Goal: Find specific page/section: Find specific page/section

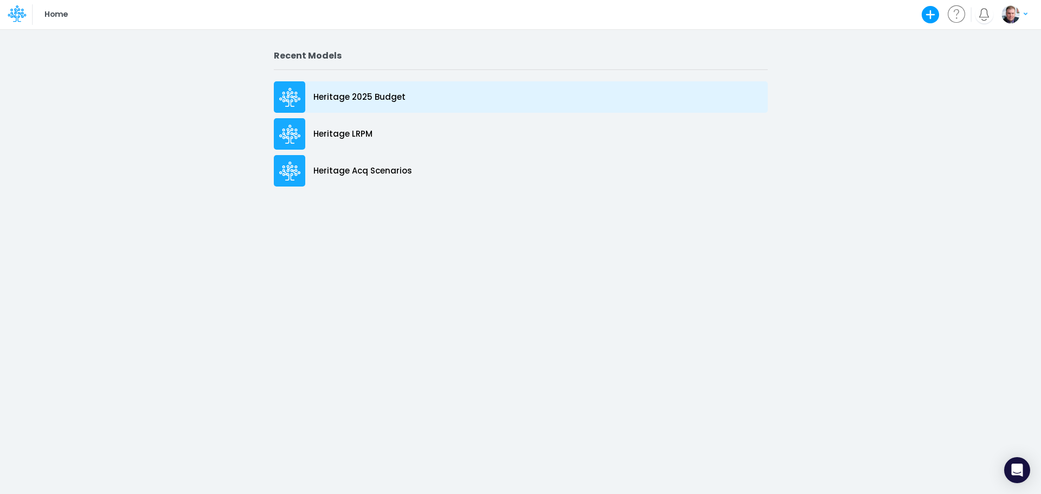
click at [338, 102] on p "Heritage 2025 Budget" at bounding box center [359, 97] width 92 height 12
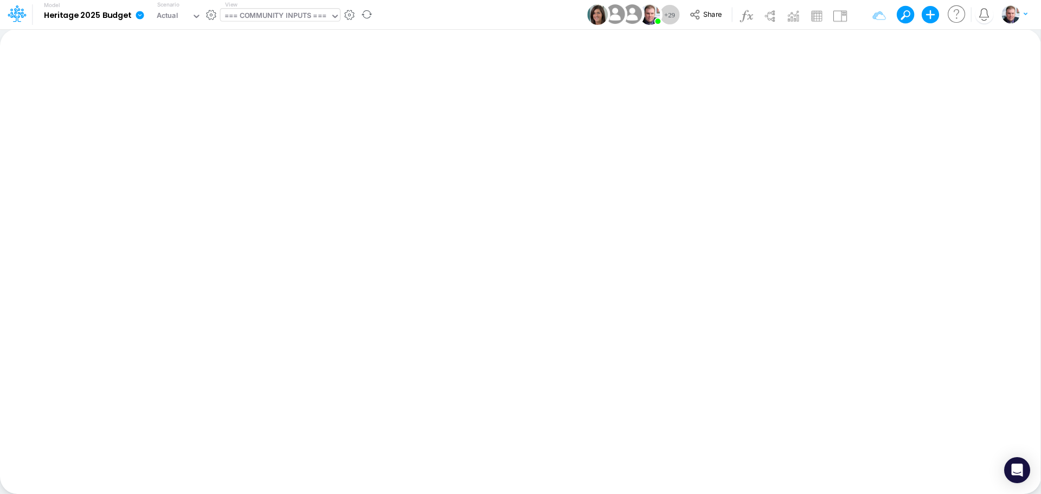
click at [248, 13] on div "=== COMMUNITY INPUTS ===" at bounding box center [275, 16] width 102 height 12
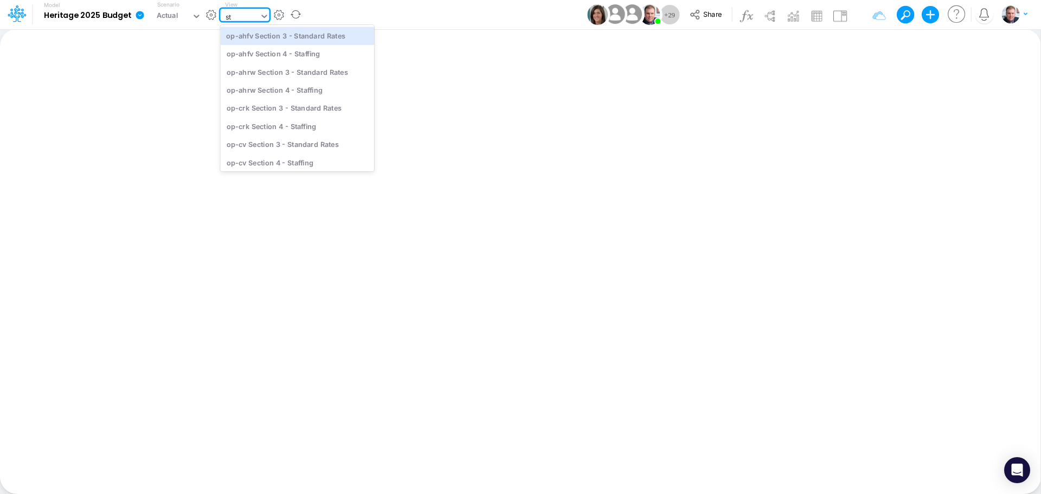
type input "s"
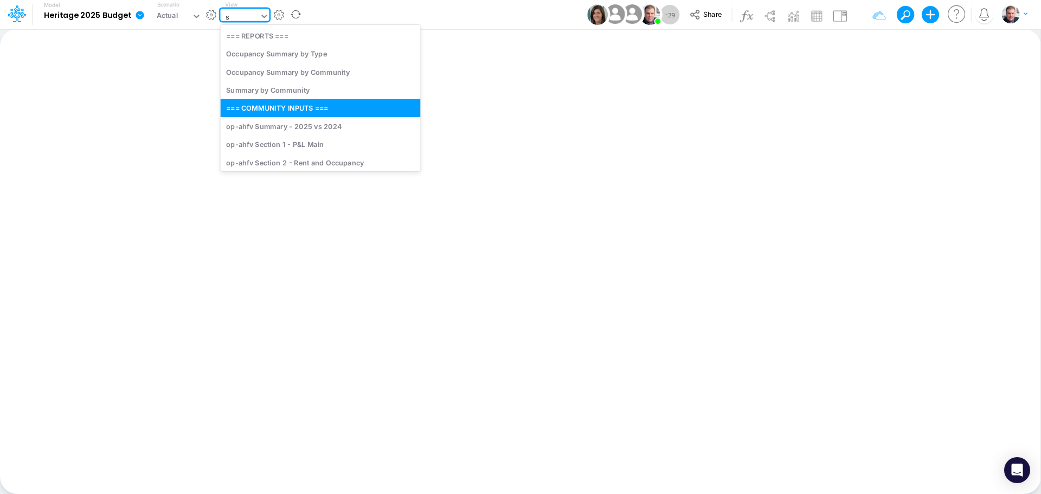
type input "sr"
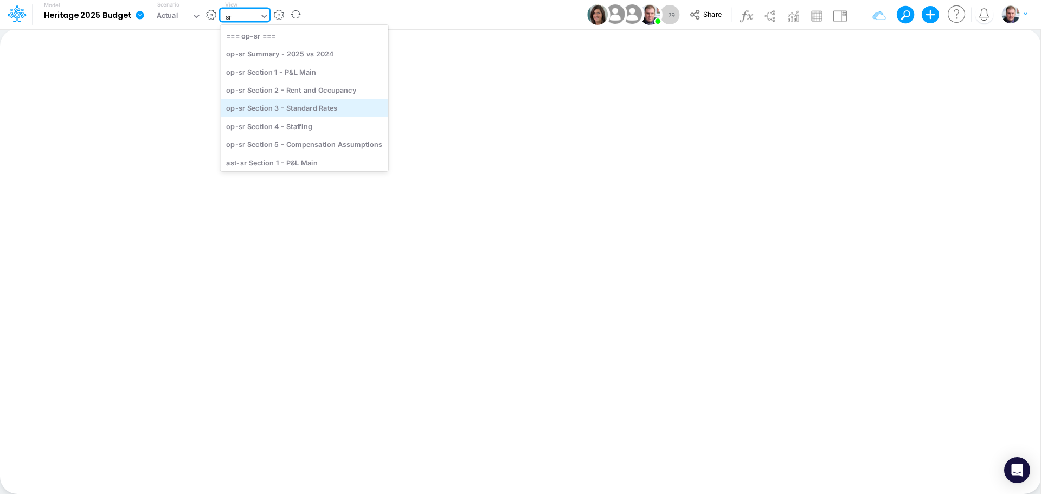
click at [292, 111] on div "op-sr Section 3 - Standard Rates" at bounding box center [305, 108] width 168 height 18
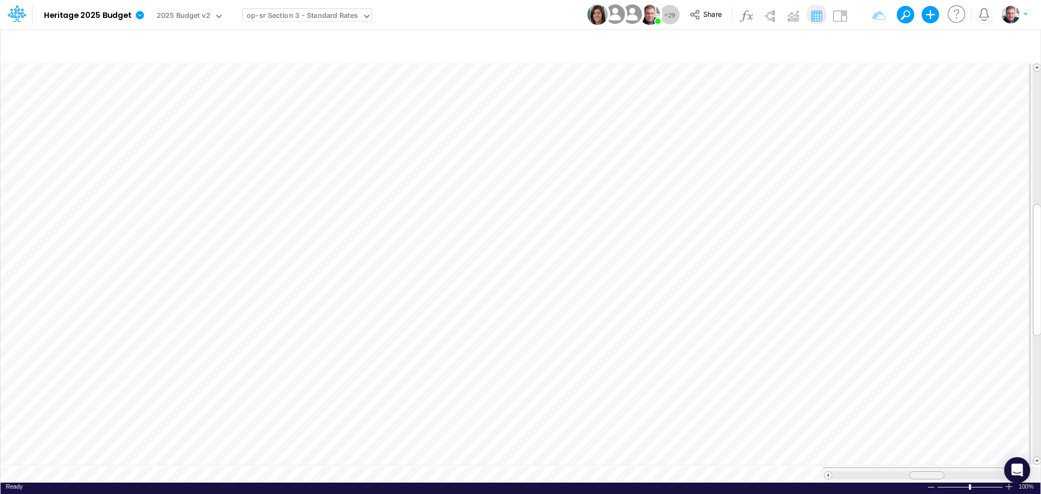
scroll to position [5, 0]
drag, startPoint x: 922, startPoint y: 466, endPoint x: 950, endPoint y: 468, distance: 28.3
click at [950, 472] on span at bounding box center [951, 475] width 7 height 7
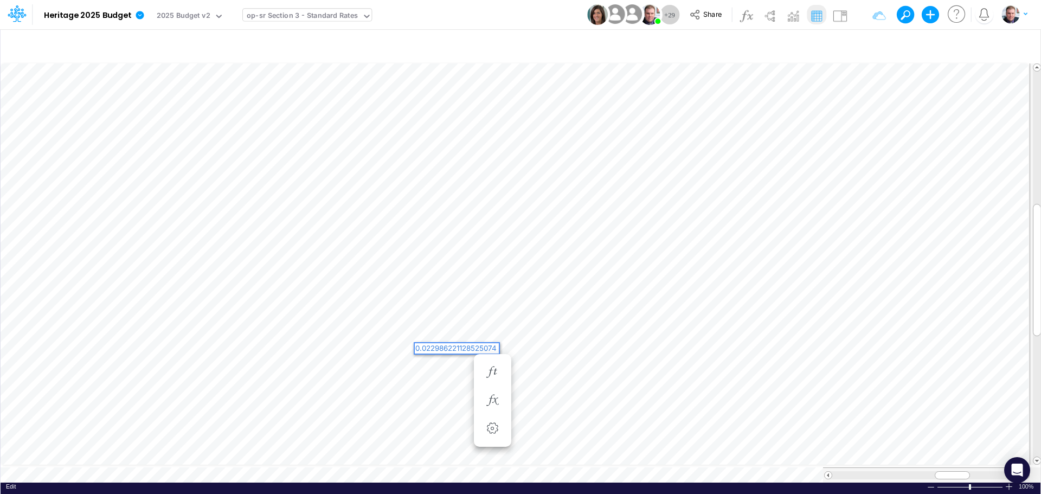
click at [468, 347] on div "0.022986221128525074" at bounding box center [457, 348] width 84 height 10
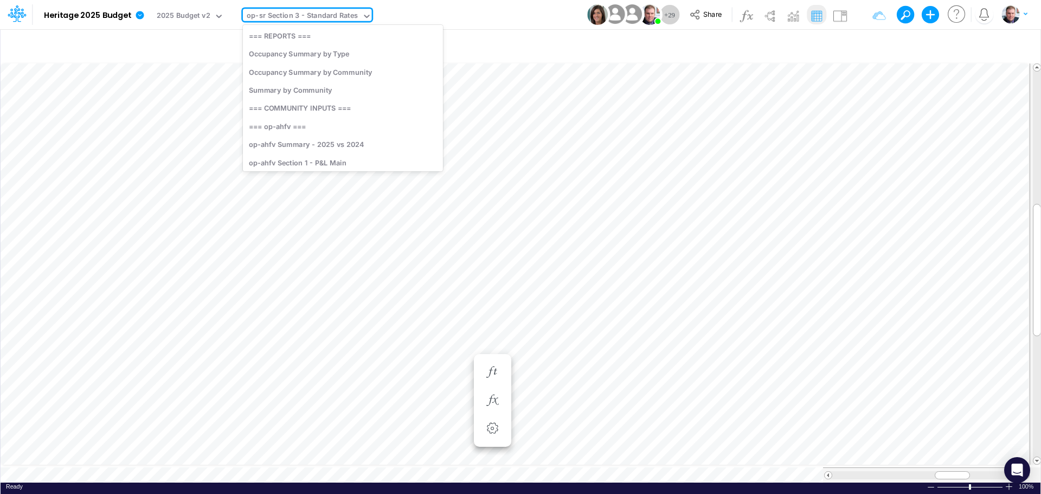
click at [304, 18] on div "op-sr Section 3 - Standard Rates" at bounding box center [302, 16] width 111 height 12
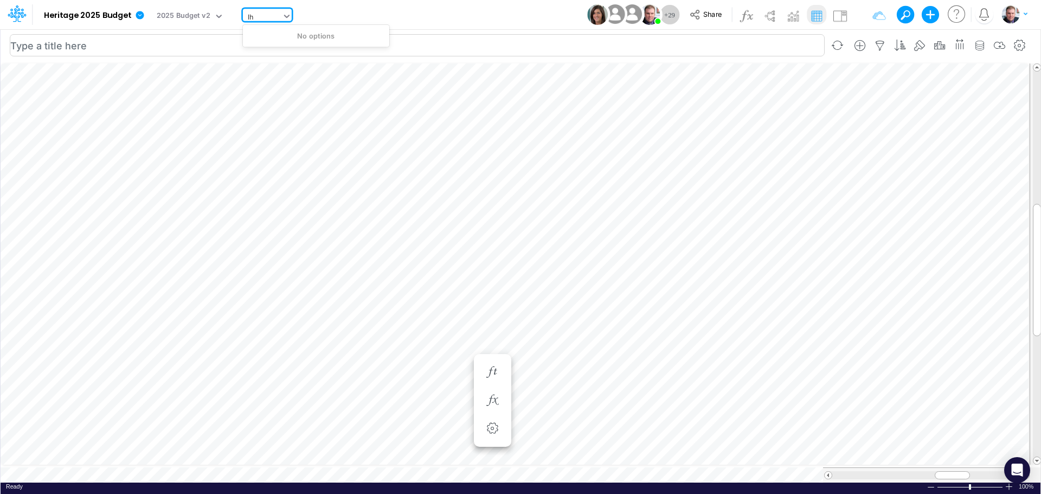
type input "l"
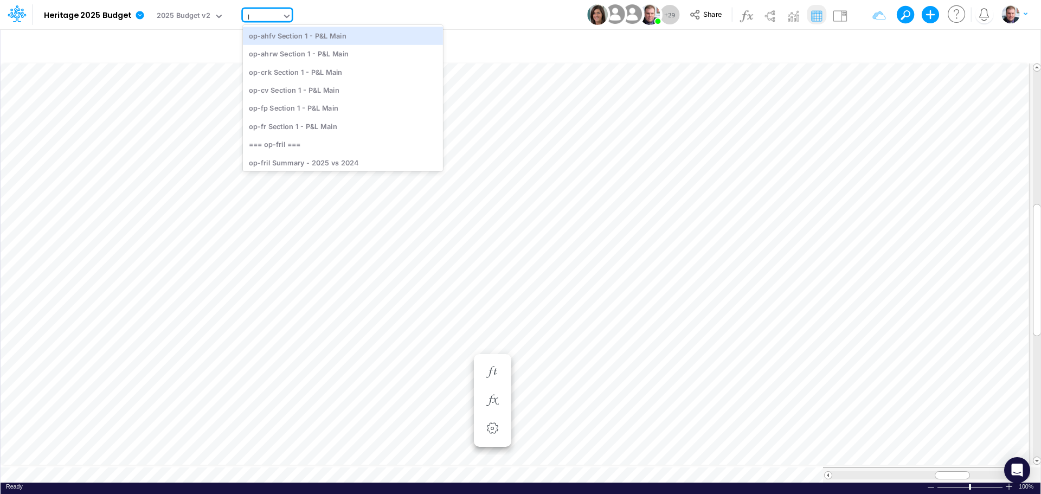
type input "lg"
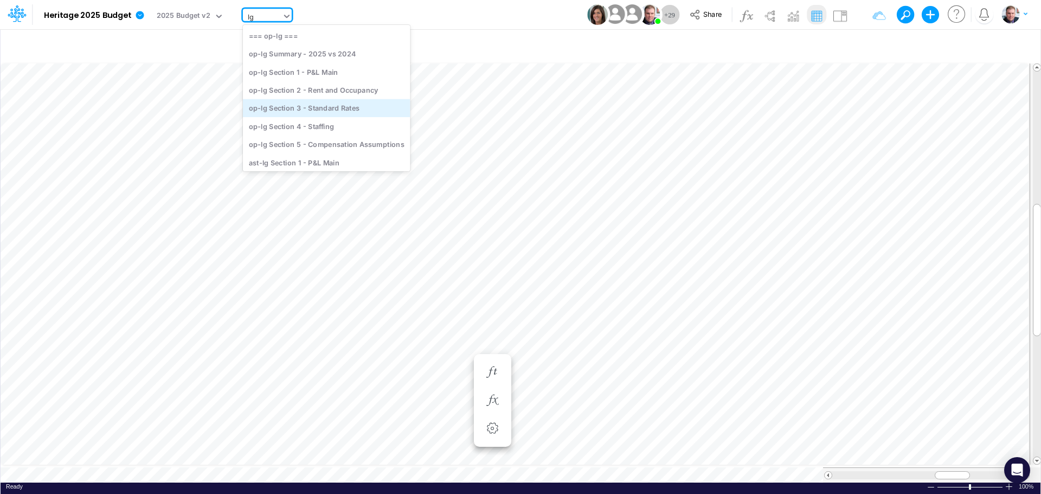
click at [317, 112] on div "op-lg Section 3 - Standard Rates" at bounding box center [327, 108] width 168 height 18
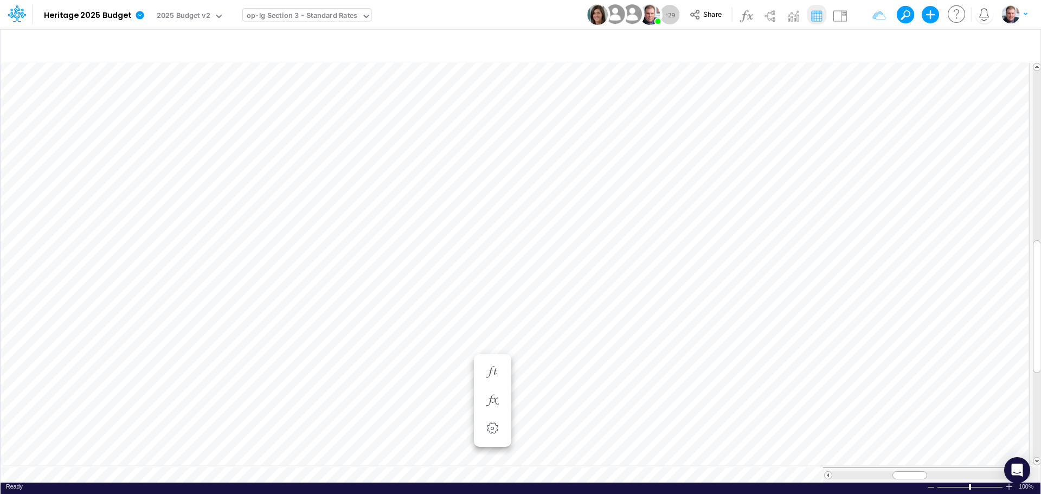
scroll to position [5, 1]
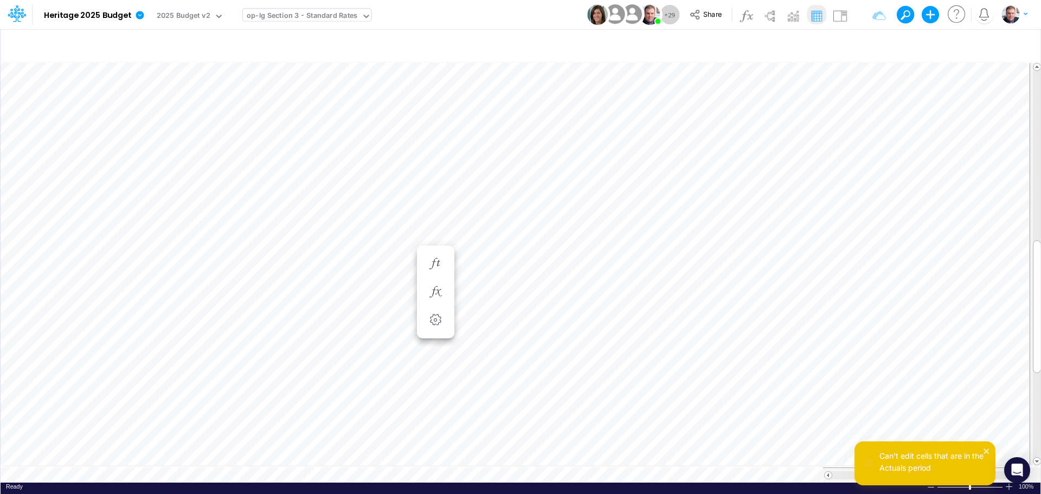
scroll to position [5, 1]
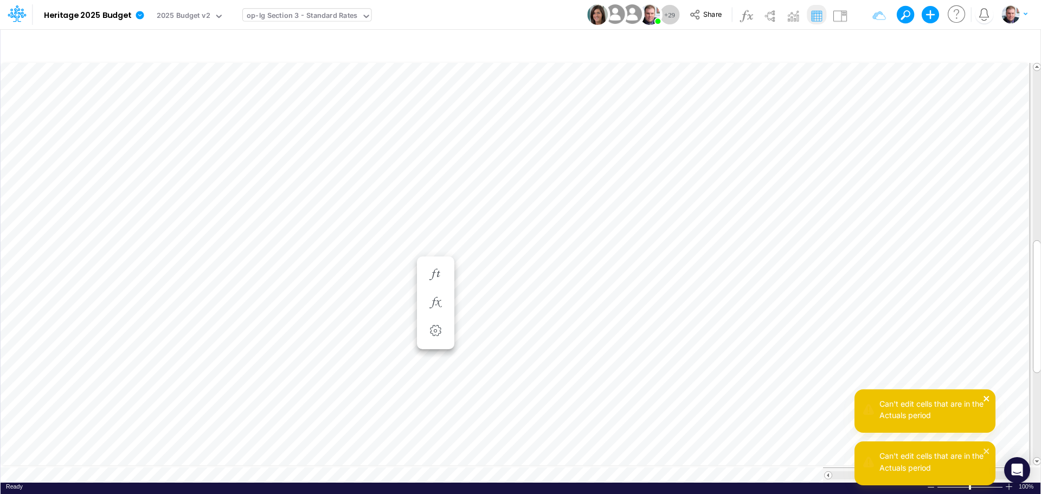
click at [990, 395] on icon "close" at bounding box center [987, 398] width 8 height 9
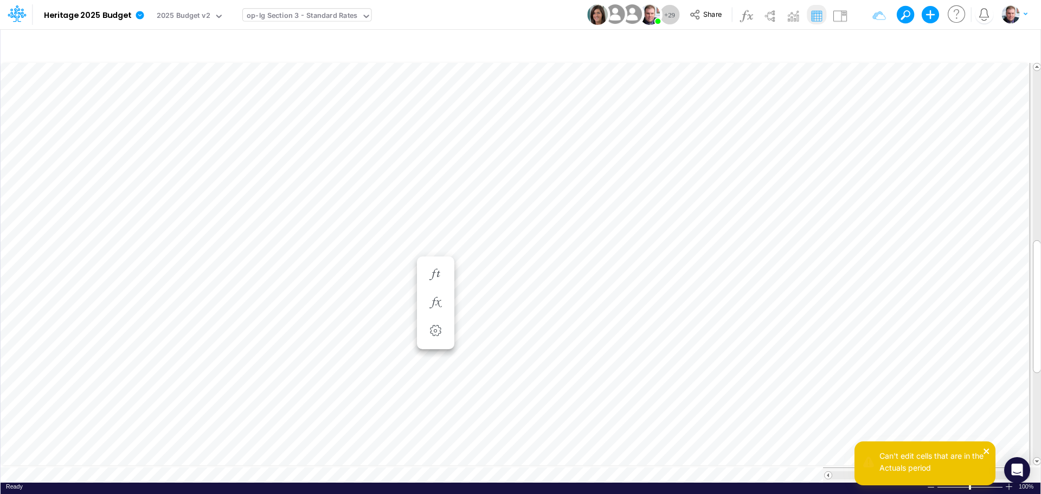
click at [987, 451] on icon "close" at bounding box center [987, 451] width 8 height 9
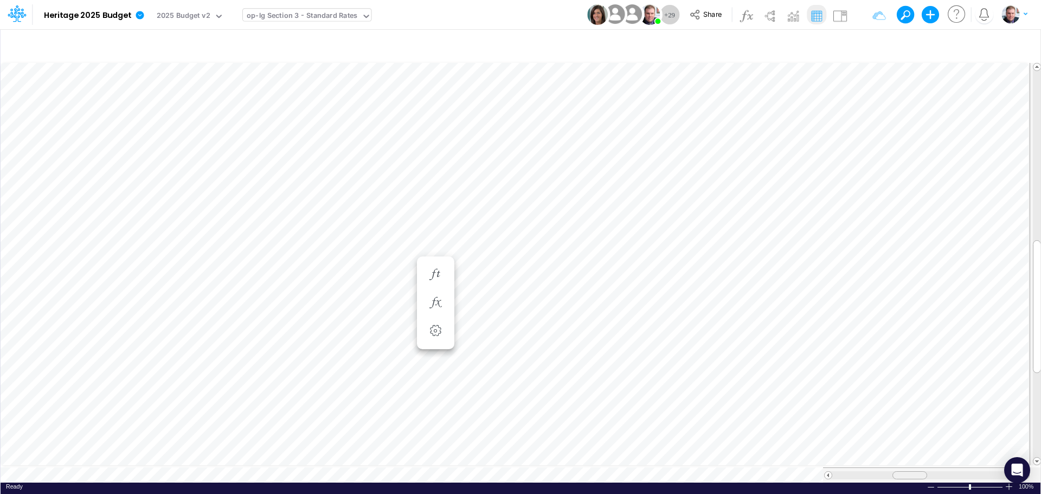
scroll to position [5, 1]
drag, startPoint x: 905, startPoint y: 472, endPoint x: 927, endPoint y: 471, distance: 21.7
click at [927, 471] on div at bounding box center [931, 475] width 35 height 8
click at [79, 10] on div "0.023068601238951603" at bounding box center [39, 5] width 79 height 10
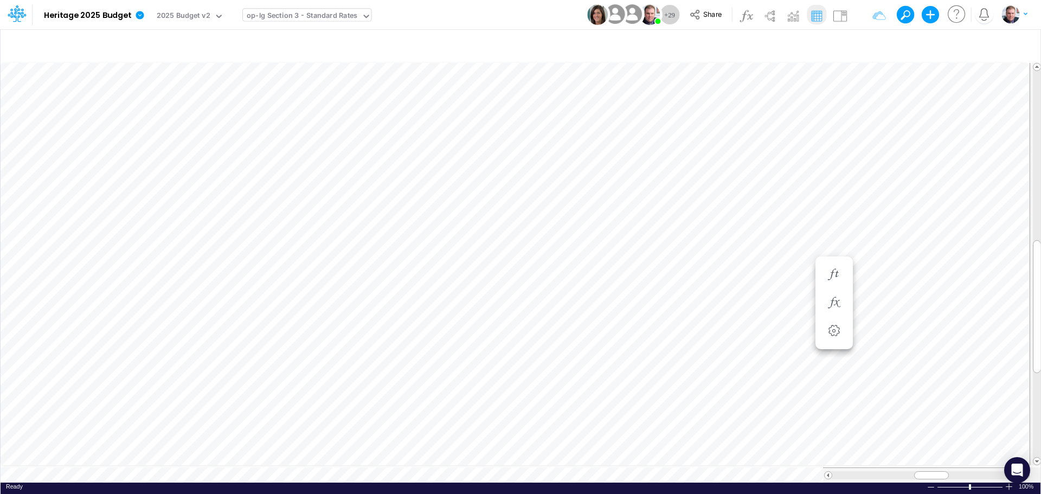
scroll to position [5, 1]
click at [789, 236] on div "0.06565369549445678" at bounding box center [797, 239] width 83 height 10
drag, startPoint x: 923, startPoint y: 468, endPoint x: 944, endPoint y: 468, distance: 20.6
click at [944, 471] on div at bounding box center [952, 475] width 35 height 8
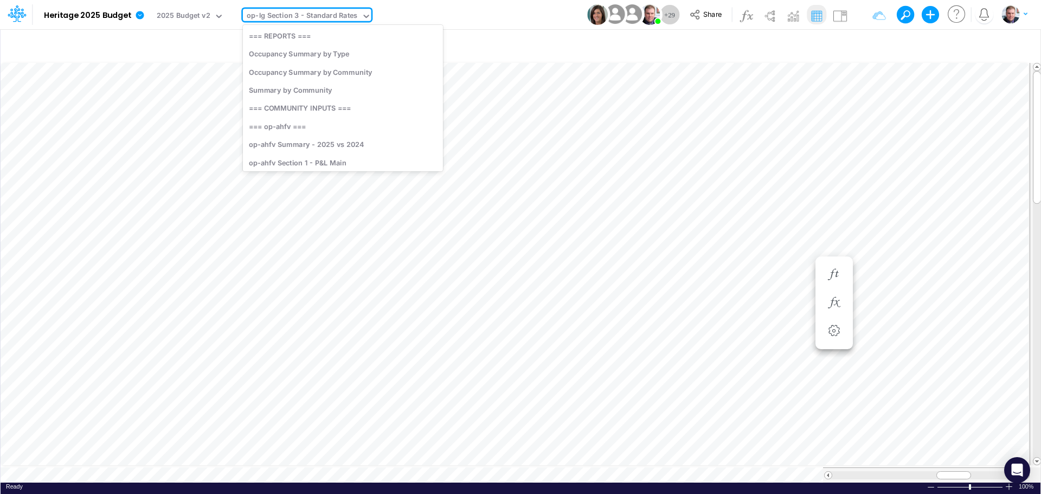
click at [343, 14] on div "op-lg Section 3 - Standard Rates" at bounding box center [302, 16] width 111 height 12
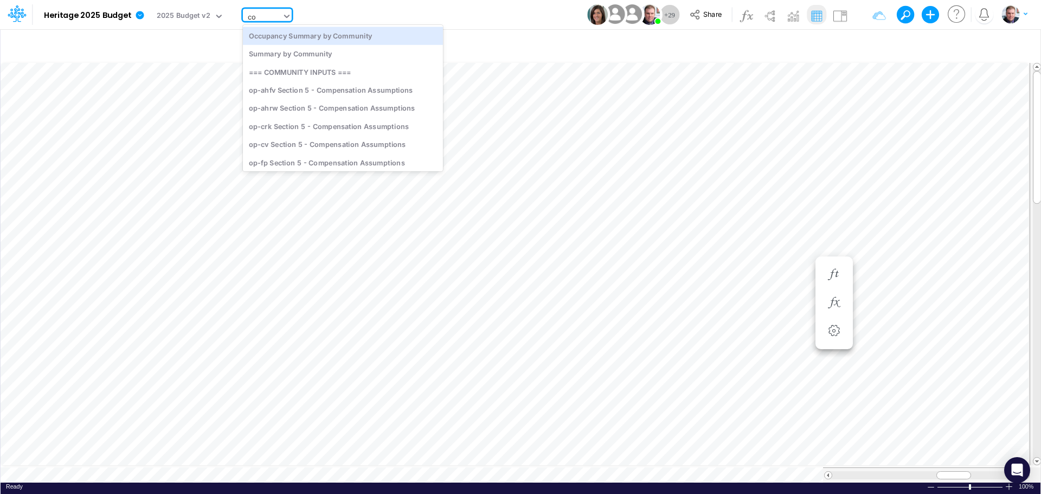
type input "c"
type input "cv"
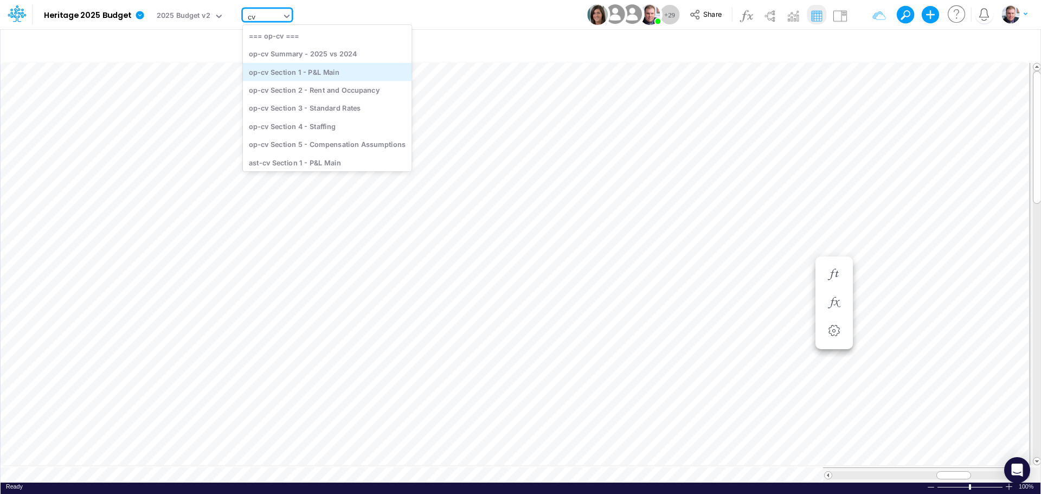
click at [291, 72] on div "op-cv Section 1 - P&L Main" at bounding box center [327, 72] width 169 height 18
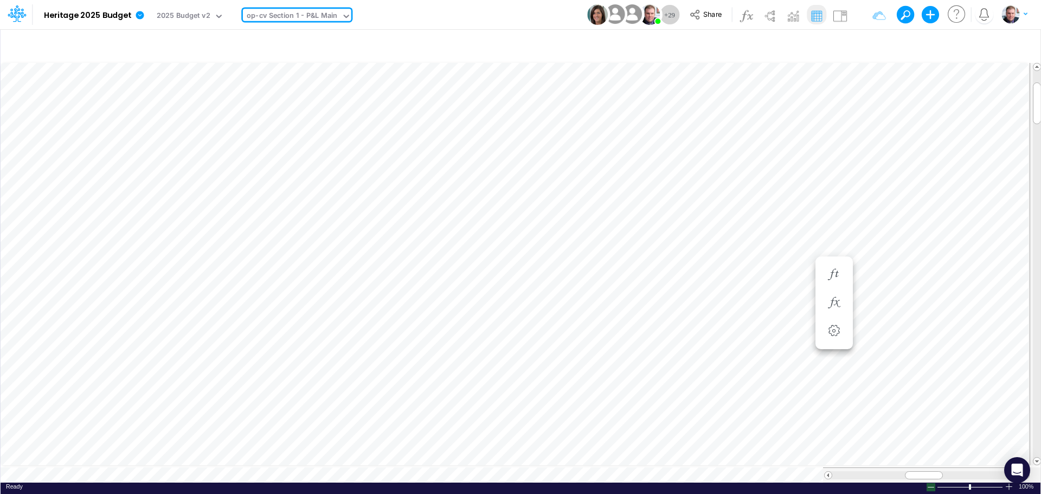
click at [932, 483] on div at bounding box center [931, 487] width 9 height 8
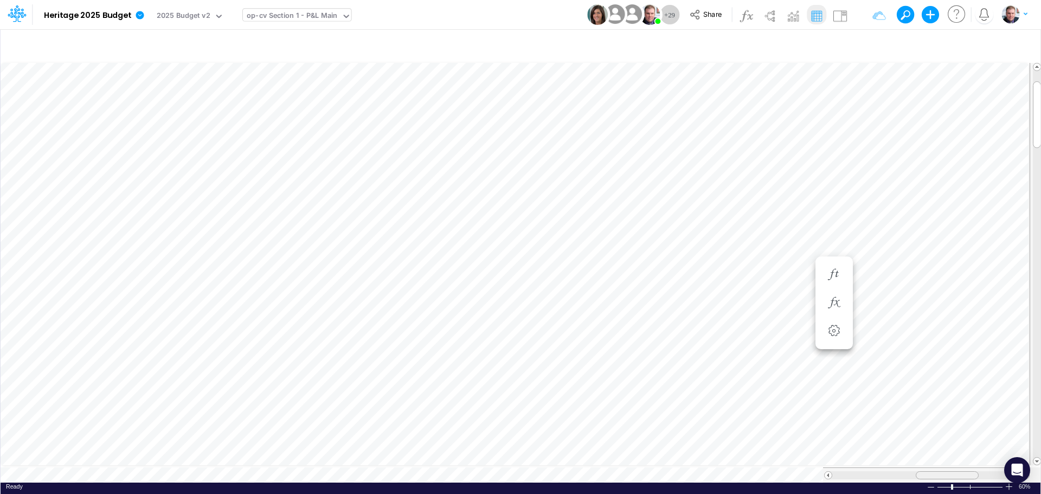
drag, startPoint x: 925, startPoint y: 472, endPoint x: 952, endPoint y: 468, distance: 26.8
click at [950, 472] on span at bounding box center [946, 475] width 7 height 7
drag, startPoint x: 1008, startPoint y: 483, endPoint x: 995, endPoint y: 480, distance: 13.8
click at [987, 480] on body "Model Heritage 2025 Budget Edit model settings Duplicate Import QuickBooks Quic…" at bounding box center [520, 247] width 1041 height 494
click at [1008, 483] on body "Model Heritage 2025 Budget Edit model settings Duplicate Import QuickBooks Quic…" at bounding box center [520, 247] width 1041 height 494
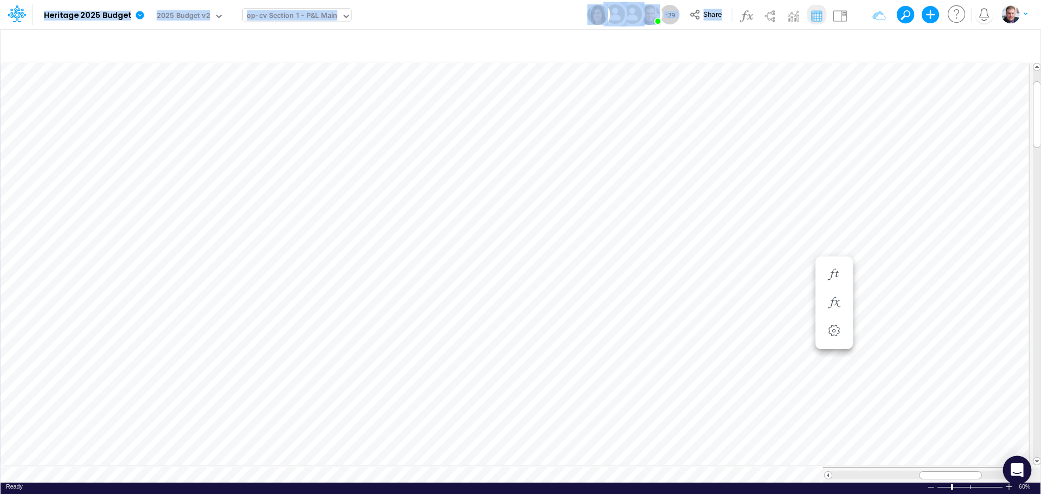
click at [1008, 483] on body "Model Heritage 2025 Budget Edit model settings Duplicate Import QuickBooks Quic…" at bounding box center [520, 247] width 1041 height 494
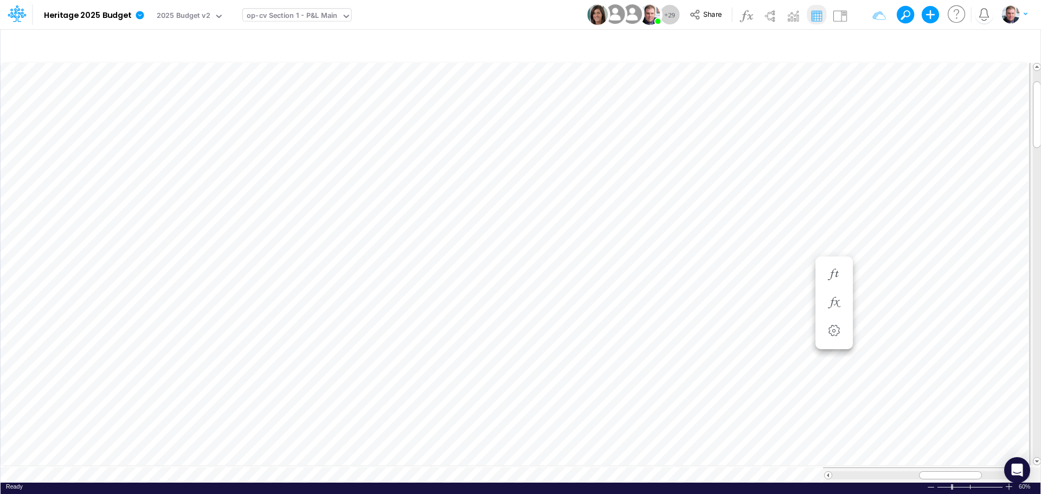
click at [958, 483] on div at bounding box center [971, 487] width 68 height 8
